Goal: Information Seeking & Learning: Find specific fact

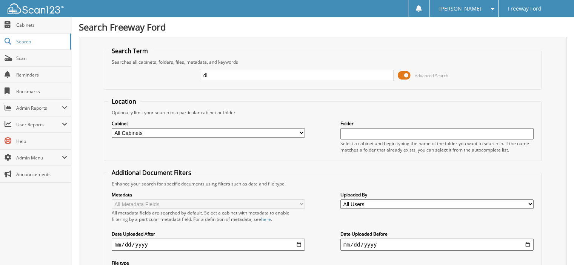
click at [221, 74] on input "dl" at bounding box center [297, 75] width 193 height 11
type input "dl7420s"
click at [272, 76] on input "dl7420s" at bounding box center [297, 75] width 193 height 11
type input "dl7420d"
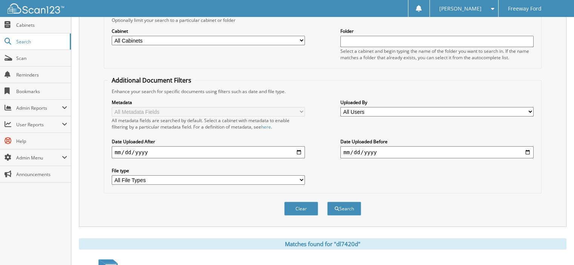
scroll to position [189, 0]
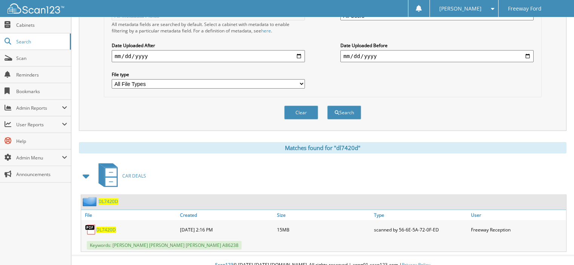
click at [108, 227] on span "DL7420D" at bounding box center [106, 230] width 20 height 6
